Goal: Transaction & Acquisition: Obtain resource

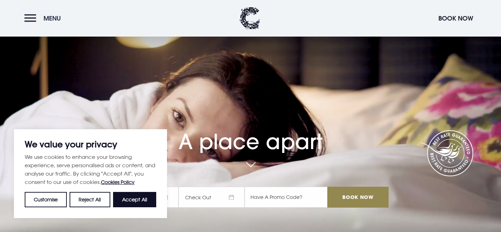
click at [60, 21] on span "Menu" at bounding box center [52, 18] width 17 height 8
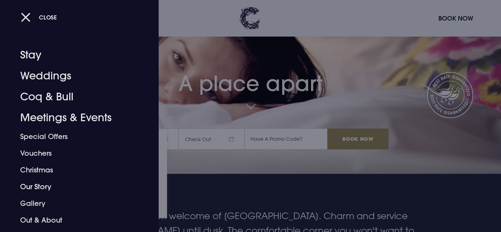
click at [207, 194] on div at bounding box center [250, 116] width 501 height 232
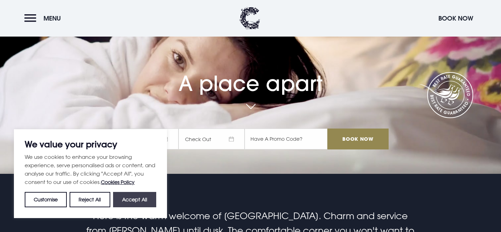
click at [140, 197] on button "Accept All" at bounding box center [134, 199] width 43 height 15
checkbox input "true"
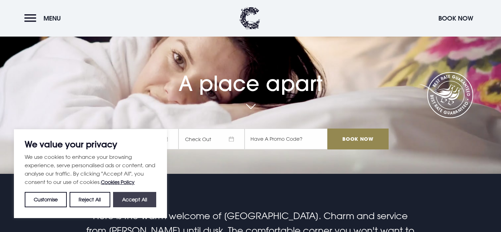
checkbox input "true"
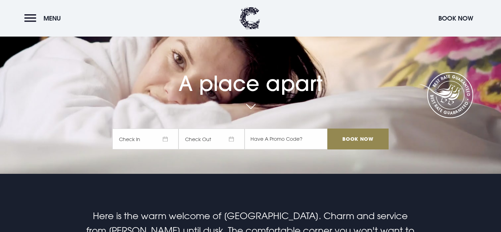
click at [32, 8] on header "Menu Book Now" at bounding box center [250, 18] width 501 height 37
click at [32, 15] on button "Menu" at bounding box center [44, 18] width 40 height 15
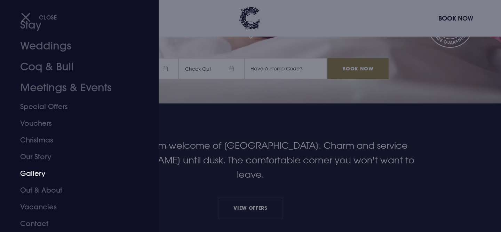
scroll to position [130, 0]
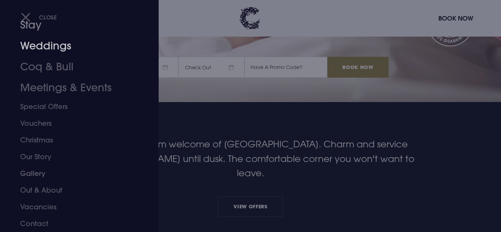
click at [66, 46] on link "Weddings" at bounding box center [75, 46] width 110 height 21
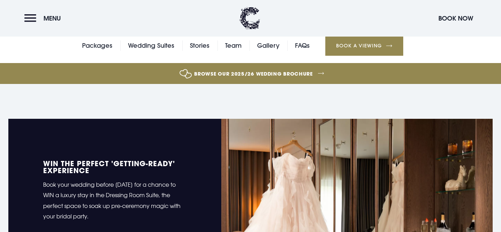
scroll to position [204, 0]
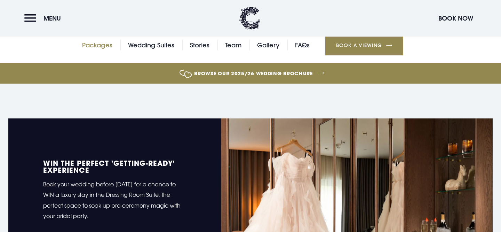
click at [102, 47] on link "Packages" at bounding box center [97, 45] width 30 height 10
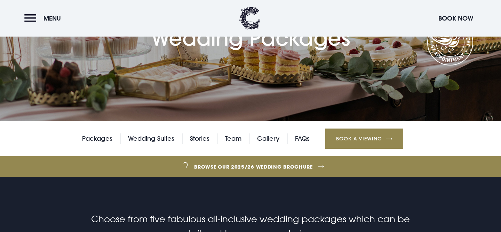
scroll to position [100, 0]
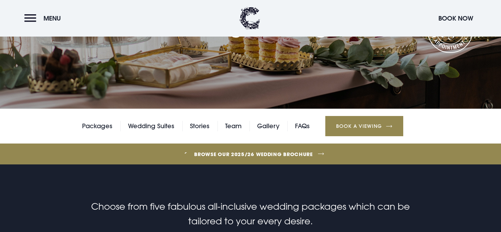
click at [265, 154] on link "Browse our 2025/26 wedding brochure" at bounding box center [253, 154] width 1121 height 26
